Goal: Transaction & Acquisition: Purchase product/service

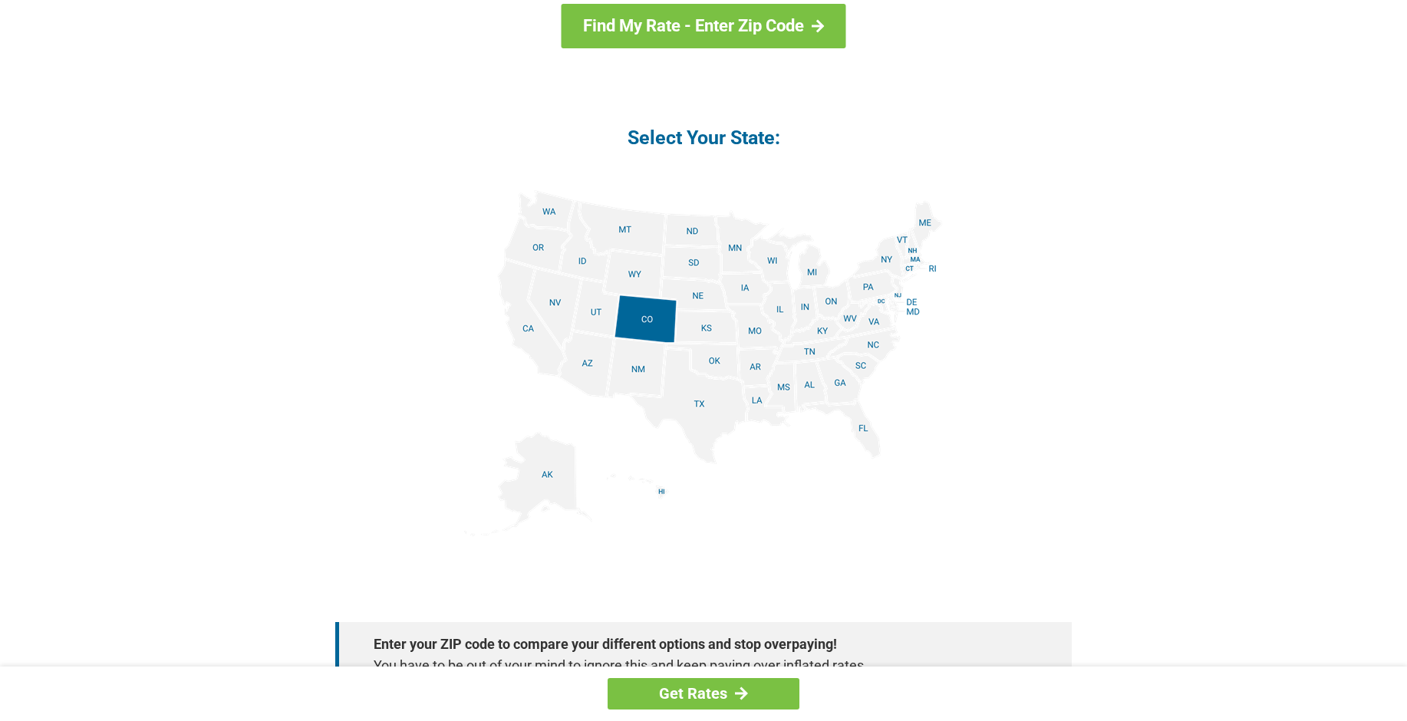
scroll to position [1700, 0]
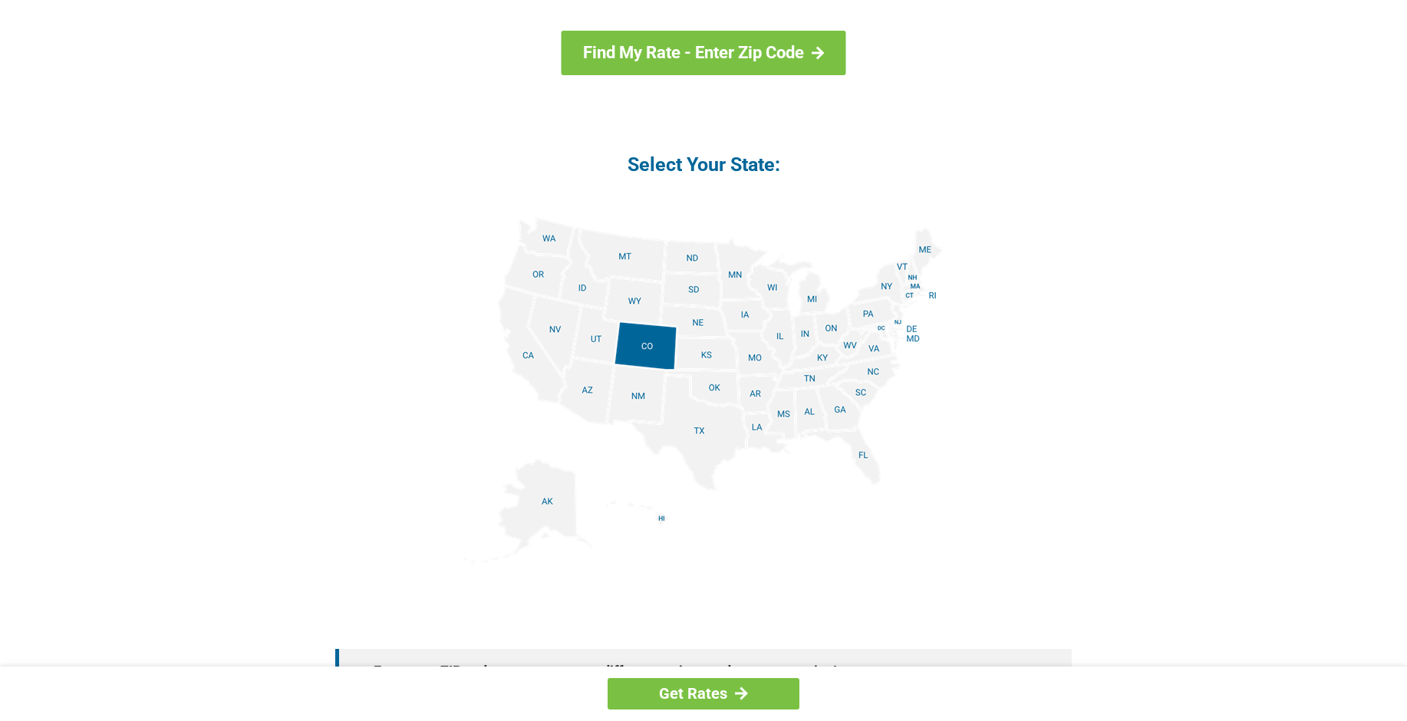
click at [868, 368] on img at bounding box center [703, 390] width 479 height 346
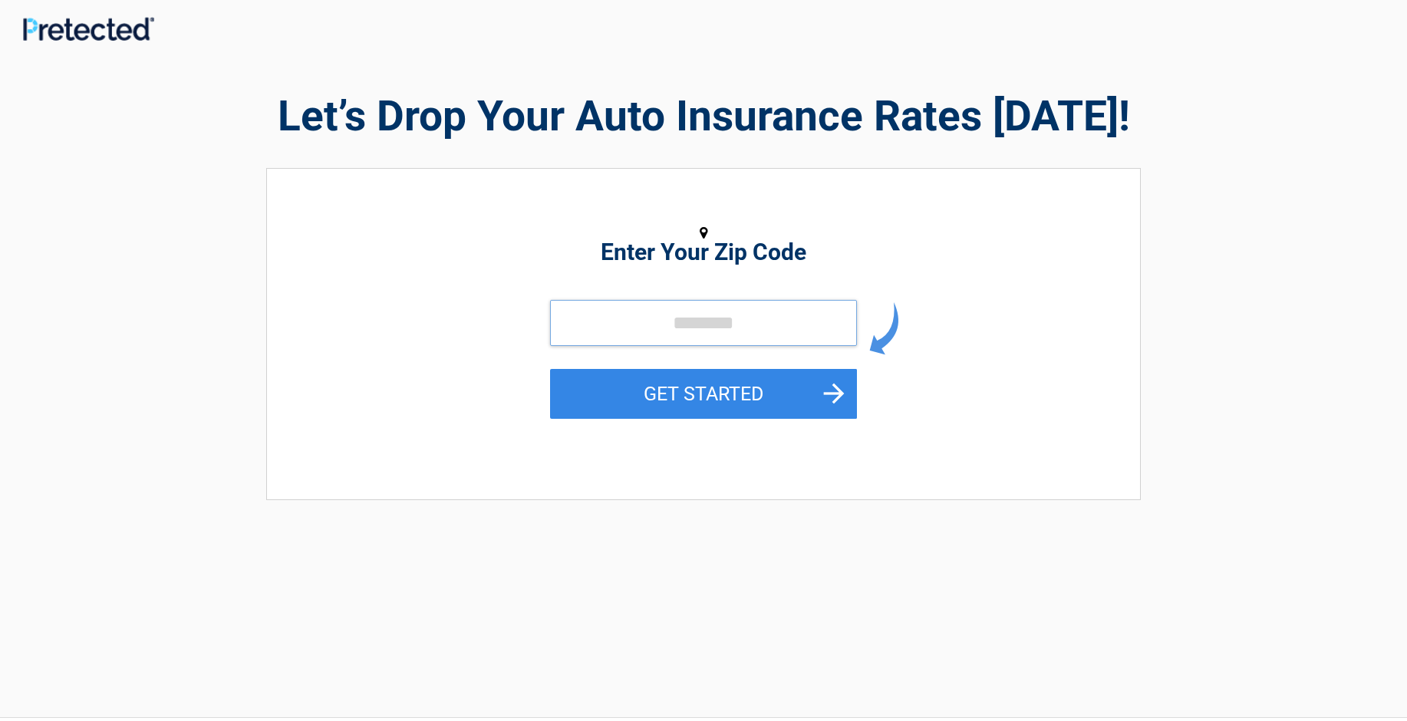
click at [807, 338] on input "tel" at bounding box center [703, 323] width 307 height 46
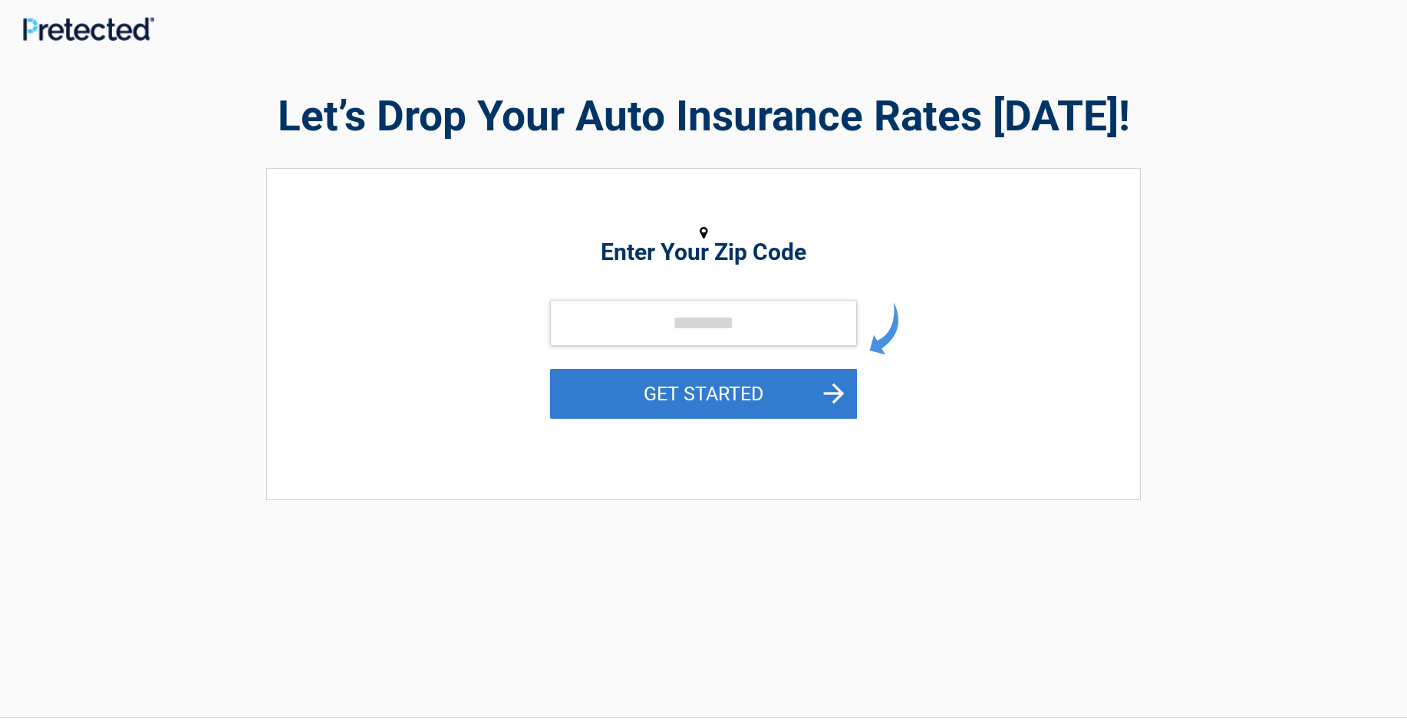
click at [835, 384] on button "GET STARTED" at bounding box center [703, 394] width 307 height 50
click at [760, 394] on button "GET STARTED" at bounding box center [703, 394] width 307 height 50
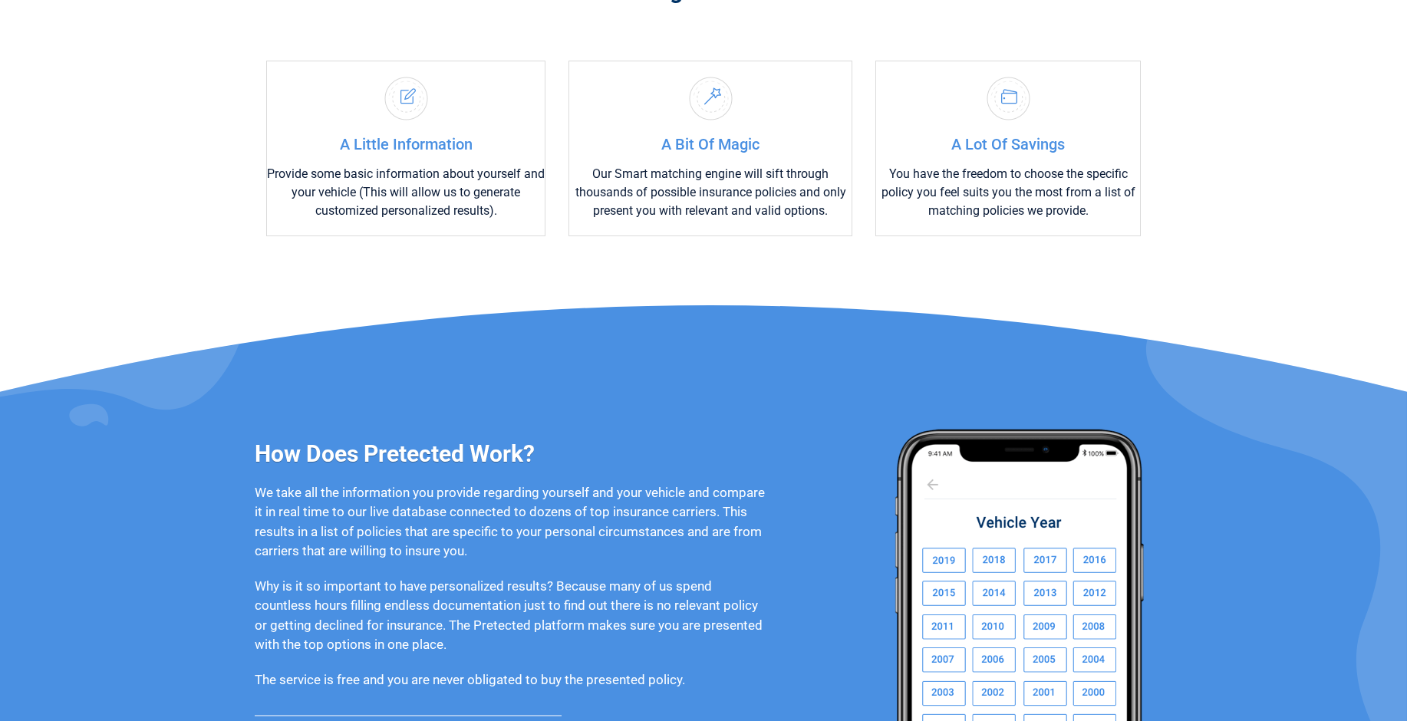
scroll to position [844, 0]
